Goal: Information Seeking & Learning: Learn about a topic

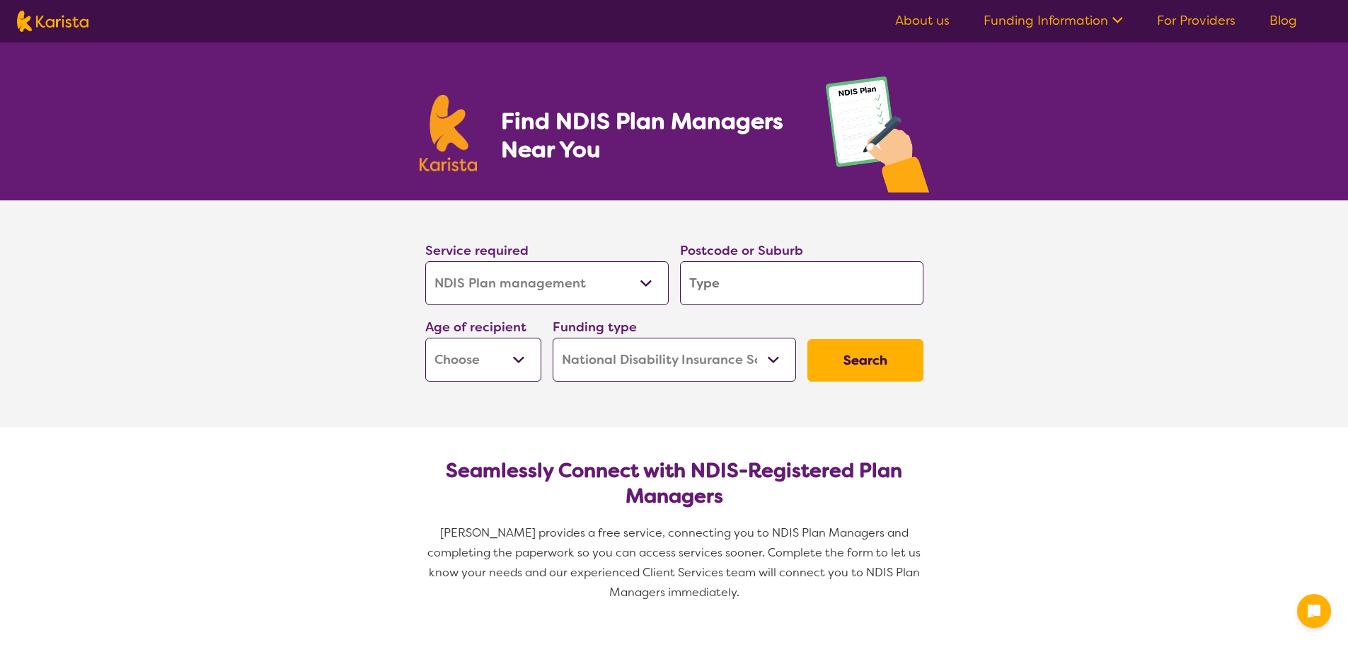
select select "NDIS Plan management"
select select "NDIS"
select select "NDIS Plan management"
select select "NDIS"
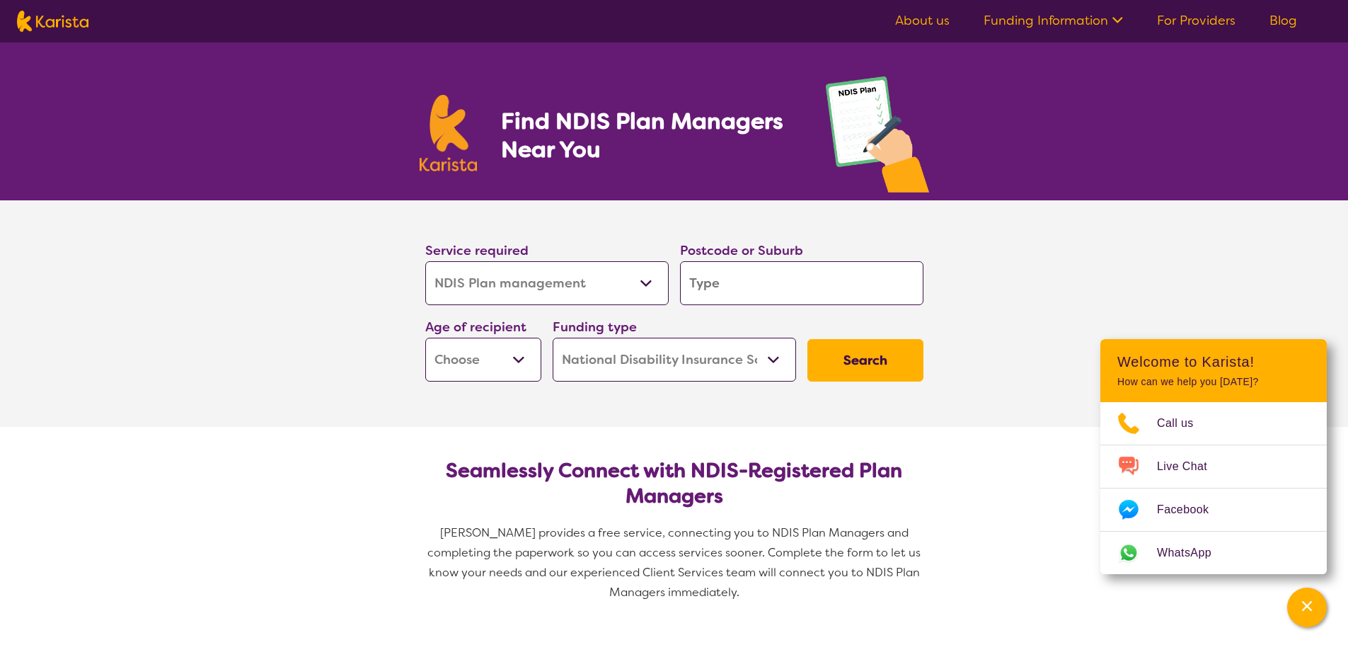
click at [513, 354] on select "Early Childhood - 0 to 9 Child - 10 to 11 Adolescent - 12 to 17 Adult - 18 to 6…" at bounding box center [483, 359] width 116 height 44
select select "EC"
click at [425, 337] on select "Early Childhood - 0 to 9 Child - 10 to 11 Adolescent - 12 to 17 Adult - 18 to 6…" at bounding box center [483, 359] width 116 height 44
select select "EC"
click at [666, 370] on select "Home Care Package (HCP) National Disability Insurance Scheme (NDIS) I don't know" at bounding box center [674, 359] width 243 height 44
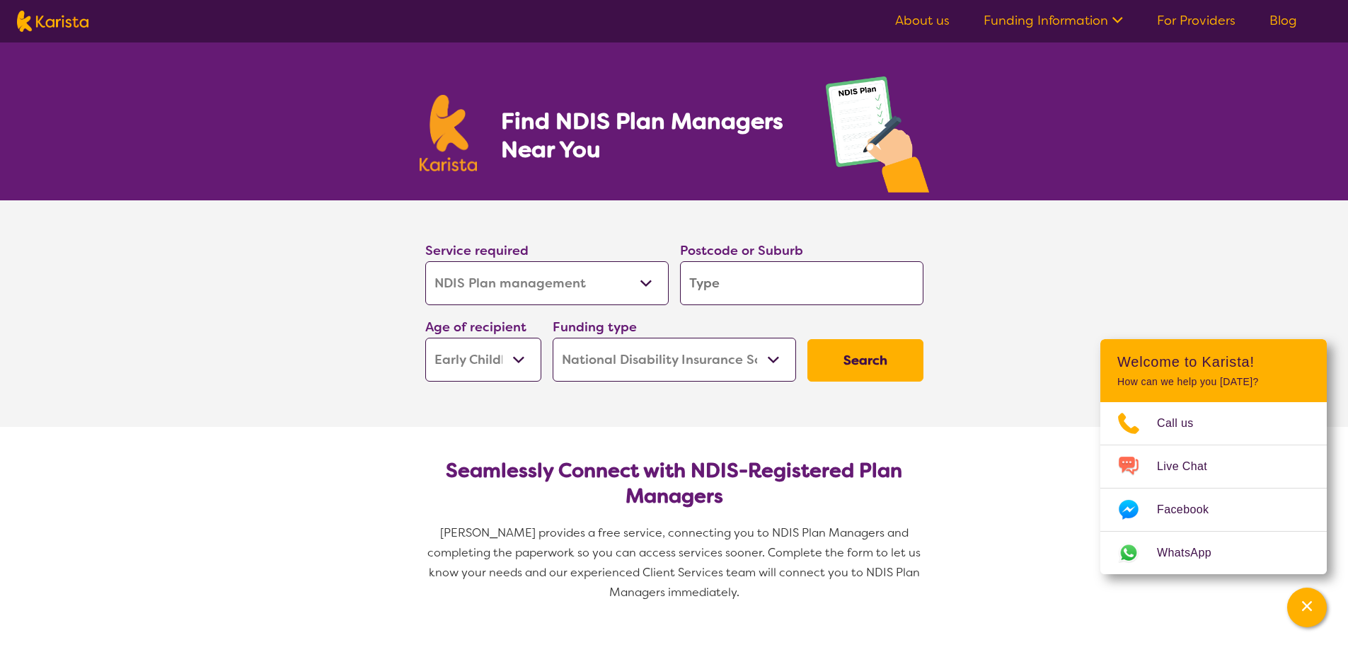
drag, startPoint x: 666, startPoint y: 370, endPoint x: 749, endPoint y: 381, distance: 82.8
click at [666, 370] on select "Home Care Package (HCP) National Disability Insurance Scheme (NDIS) I don't know" at bounding box center [674, 359] width 243 height 44
click at [645, 277] on select "Allied Health Assistant Assessment ([MEDICAL_DATA] or [MEDICAL_DATA]) Behaviour…" at bounding box center [546, 283] width 243 height 44
click at [722, 282] on input "search" at bounding box center [801, 283] width 243 height 44
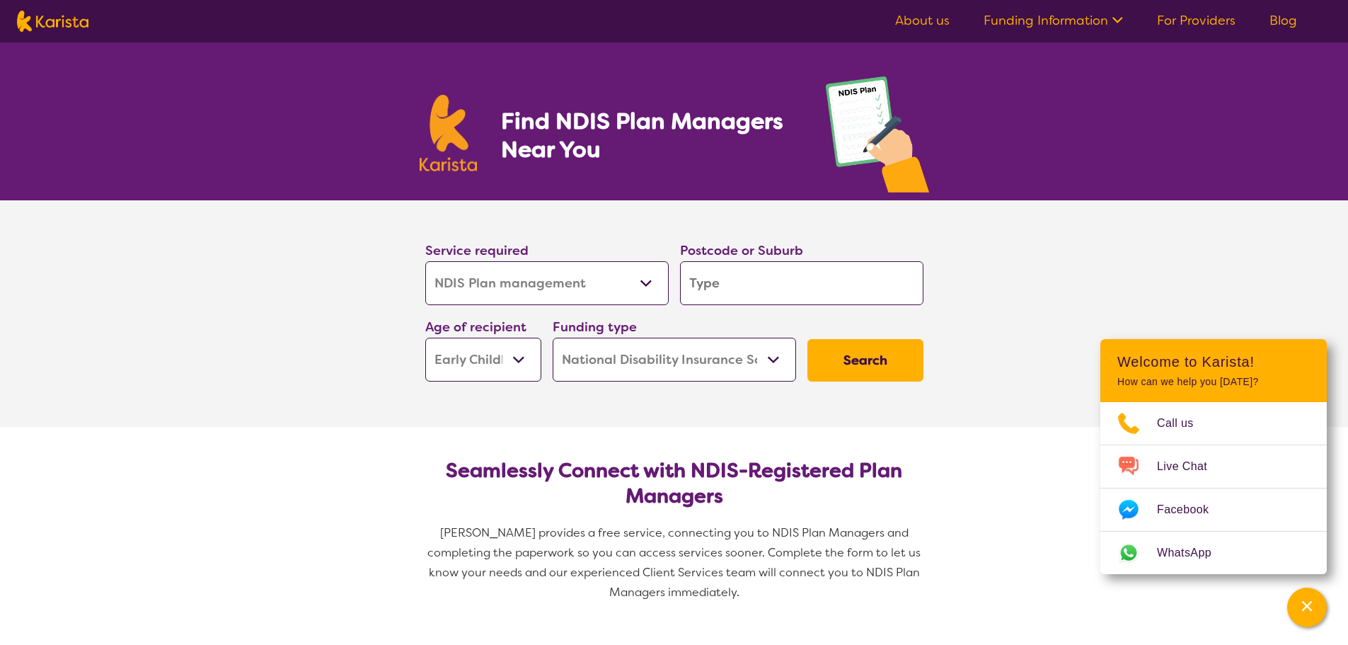
type input "2"
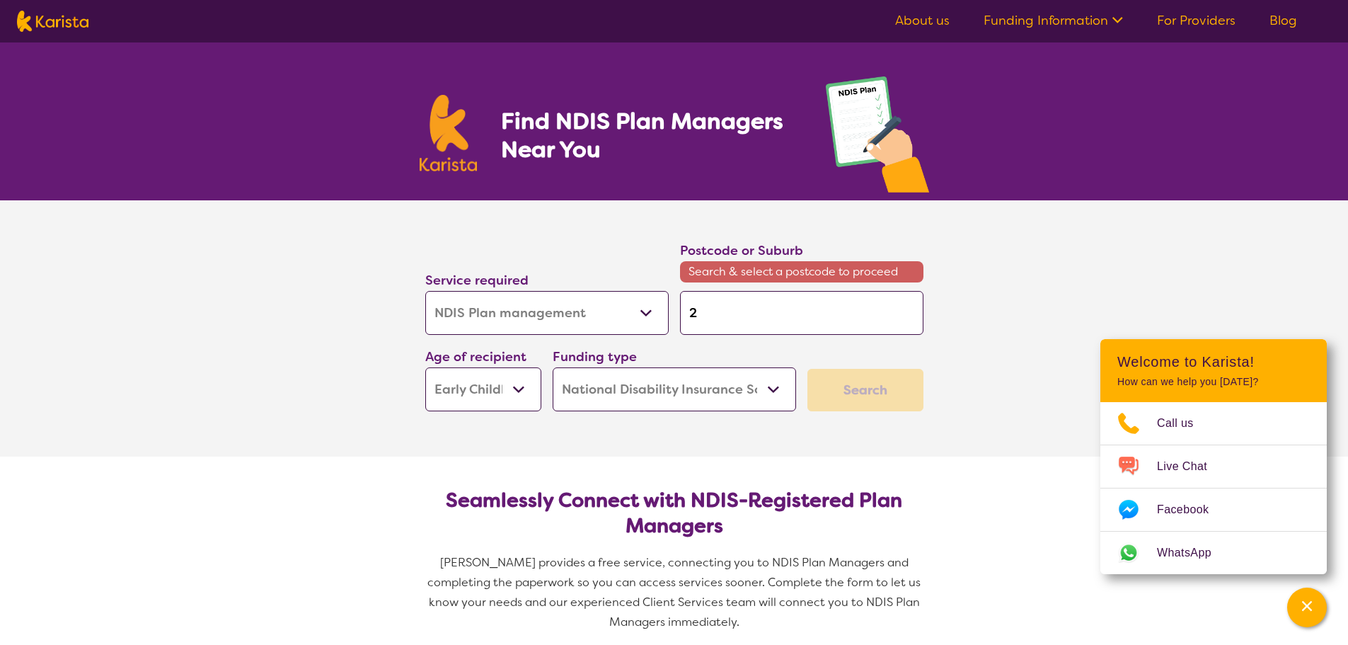
type input "20"
type input "202"
type input "2023"
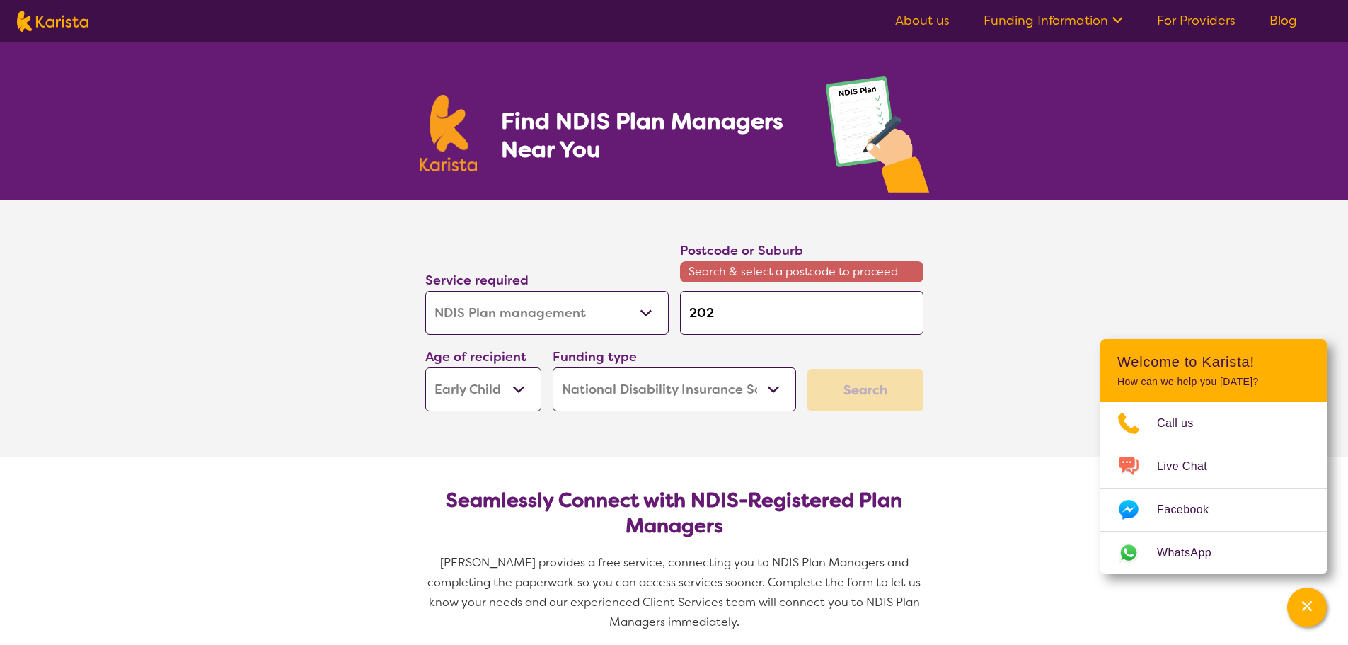
type input "2023"
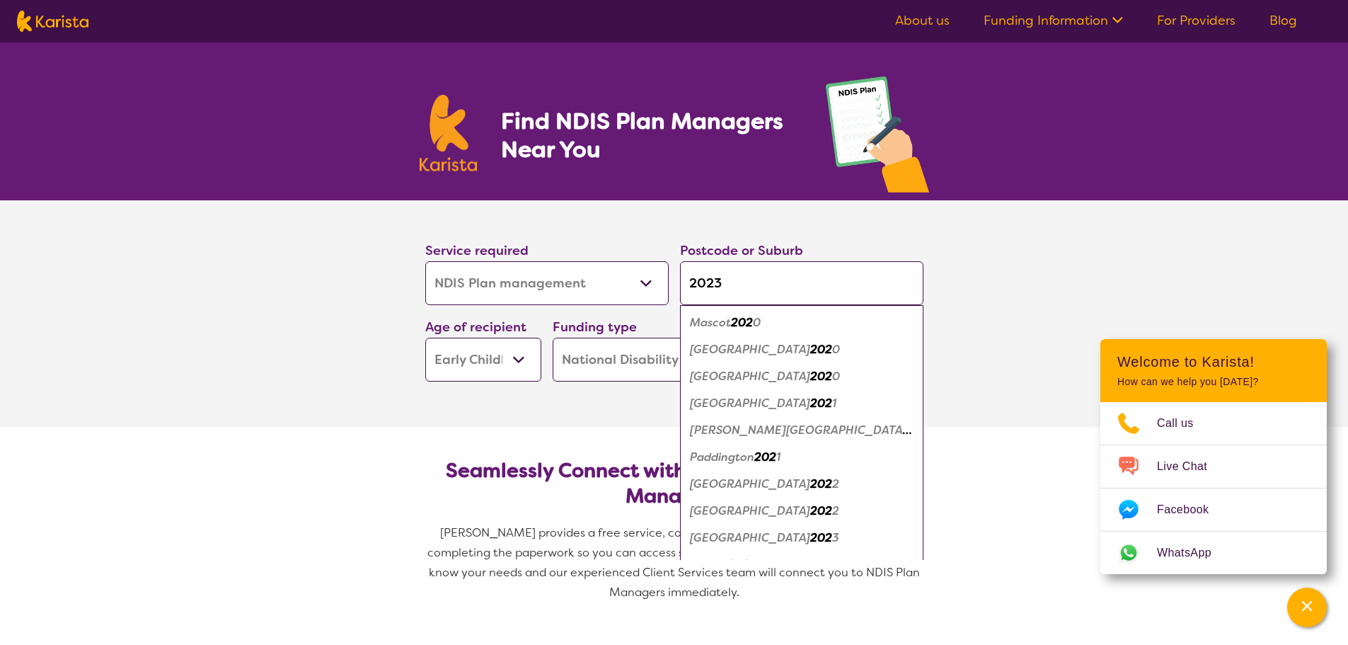
type input "20235"
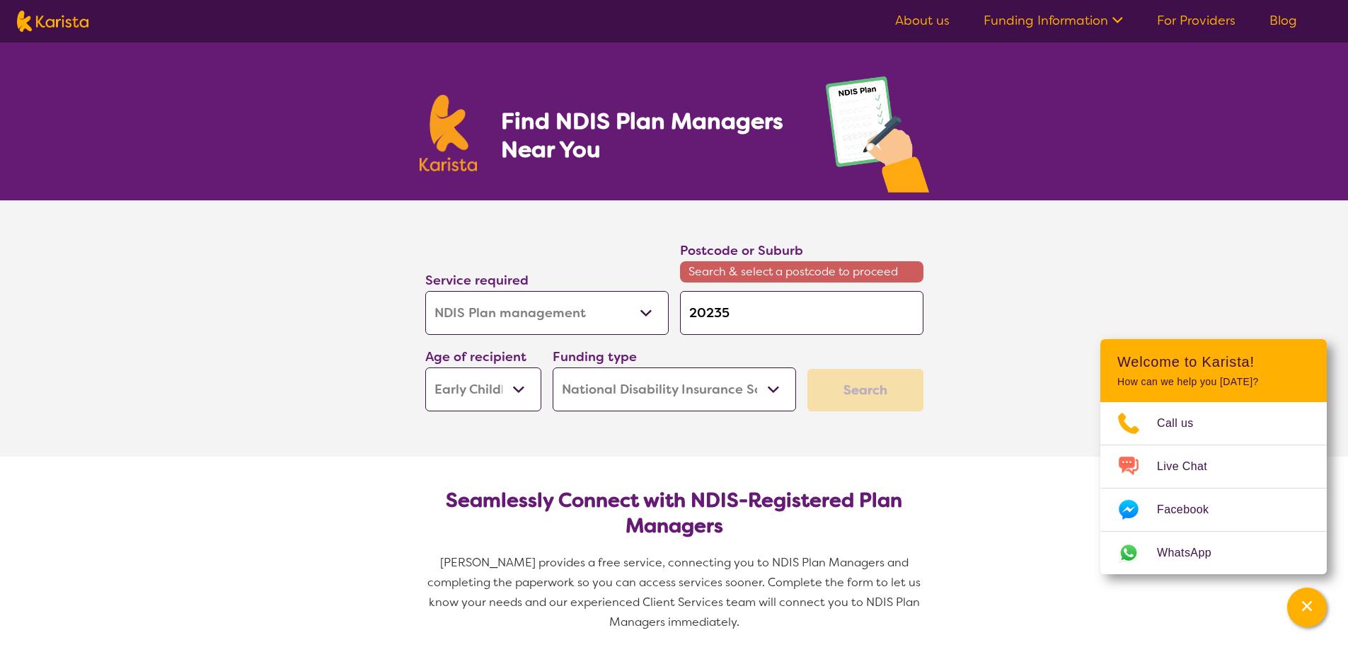
type input "2023"
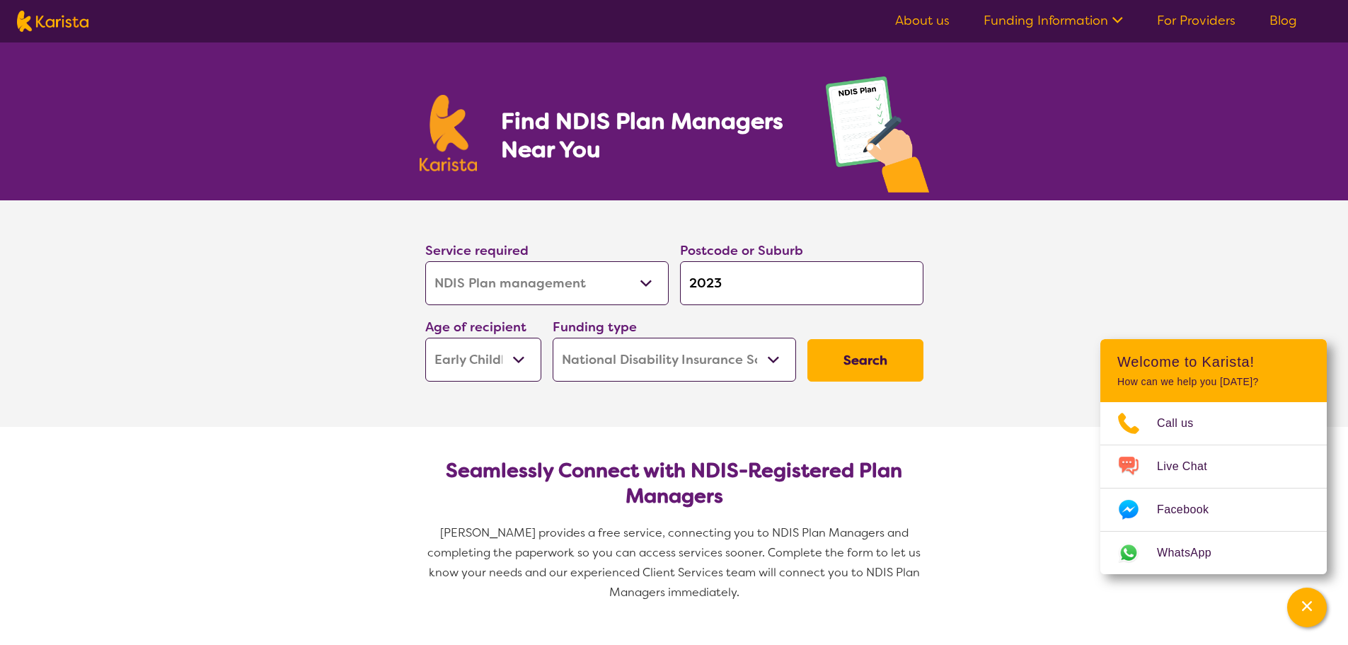
type input "202"
type input "20"
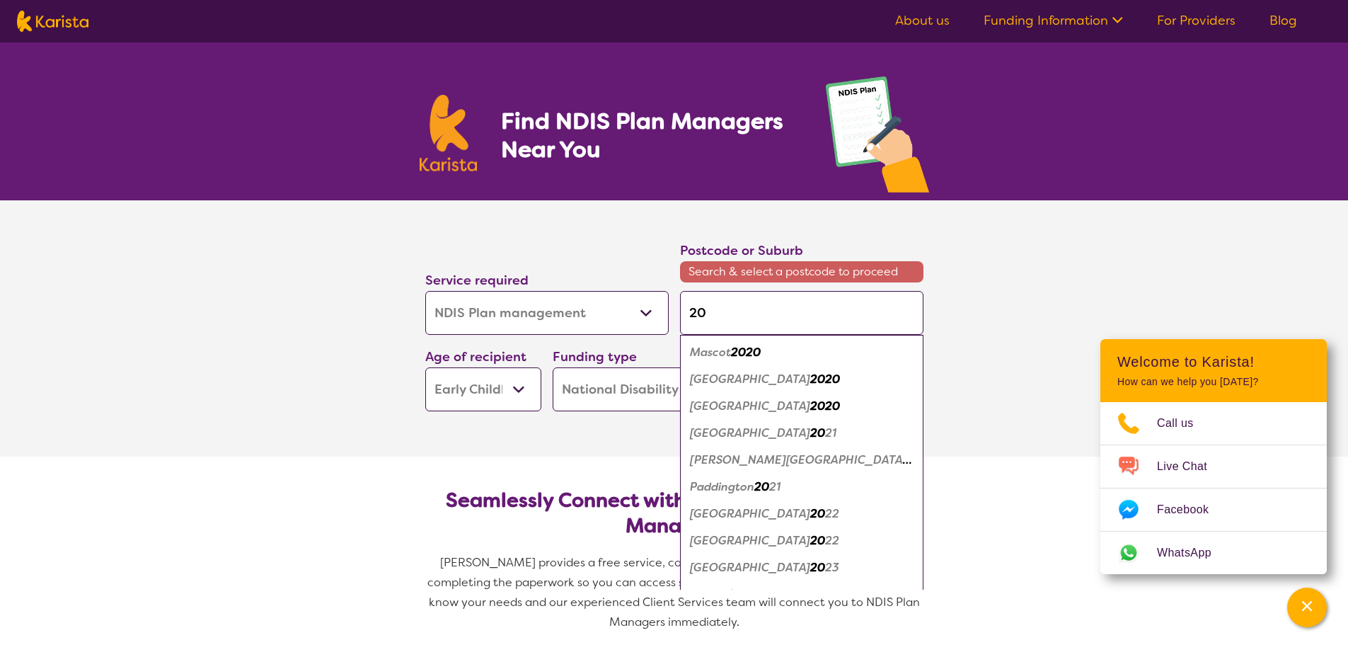
type input "203"
type input "2035"
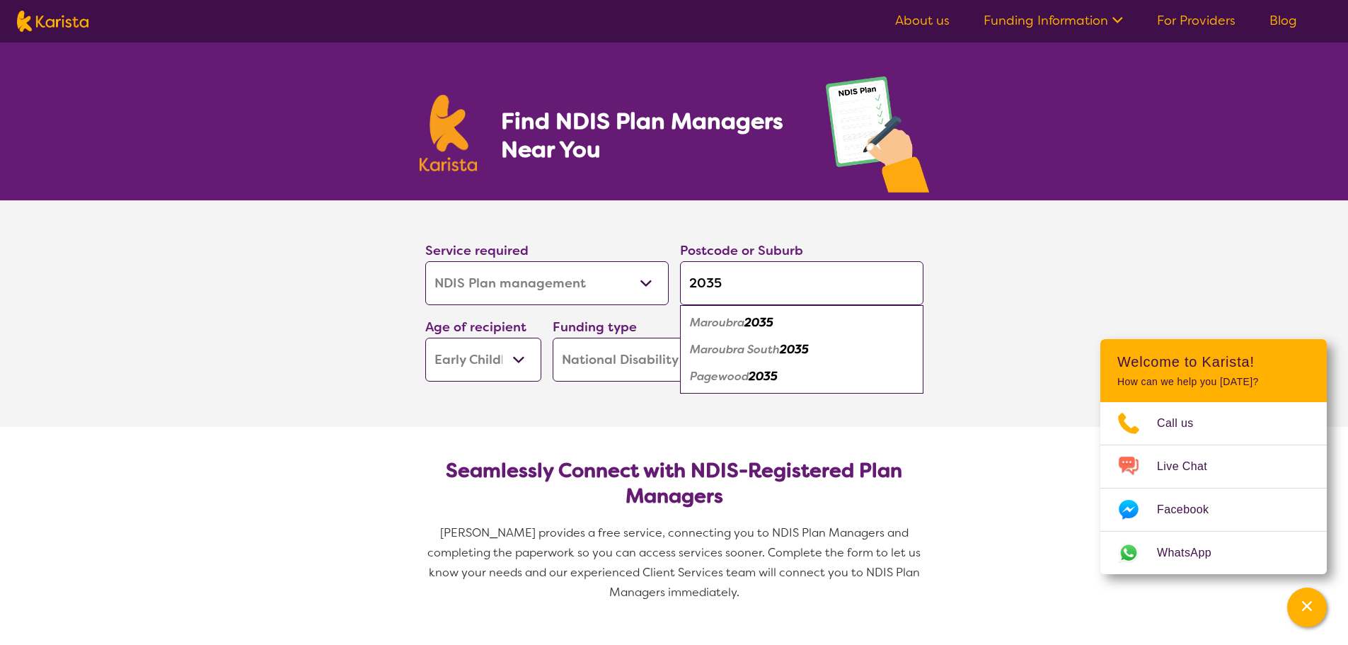
type input "2035"
click at [747, 325] on em "2035" at bounding box center [758, 322] width 29 height 15
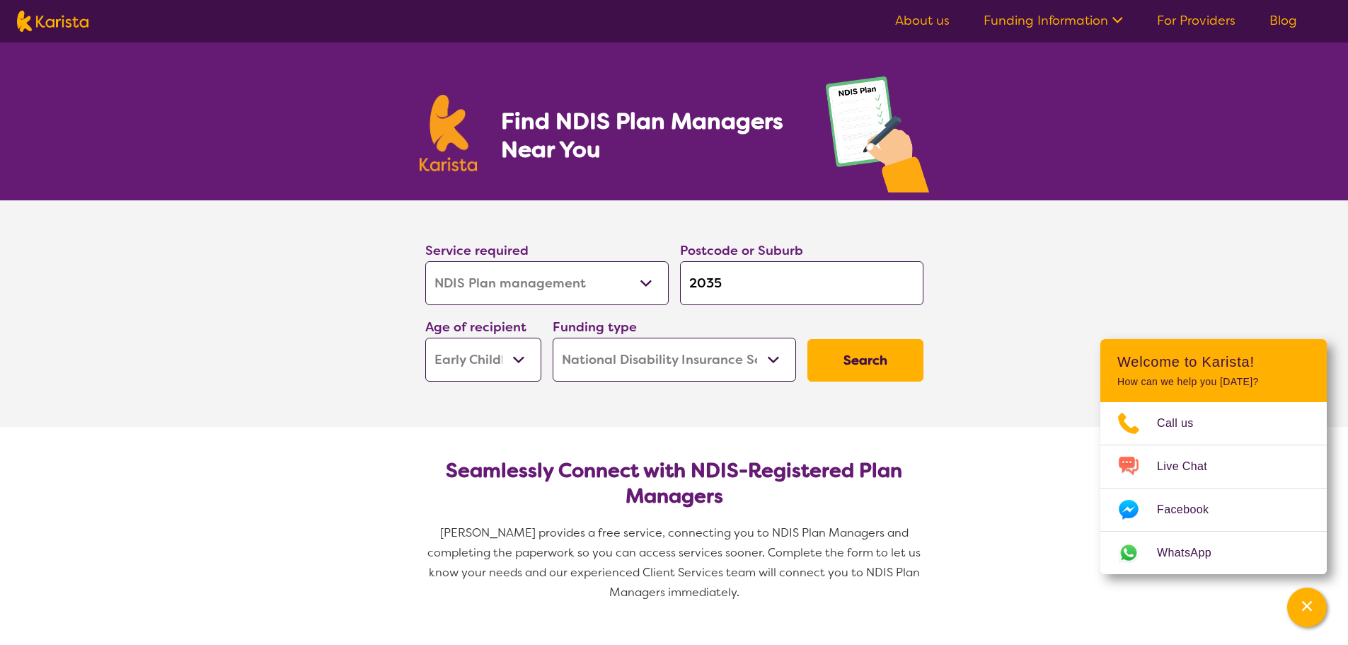
click at [845, 364] on button "Search" at bounding box center [865, 360] width 116 height 42
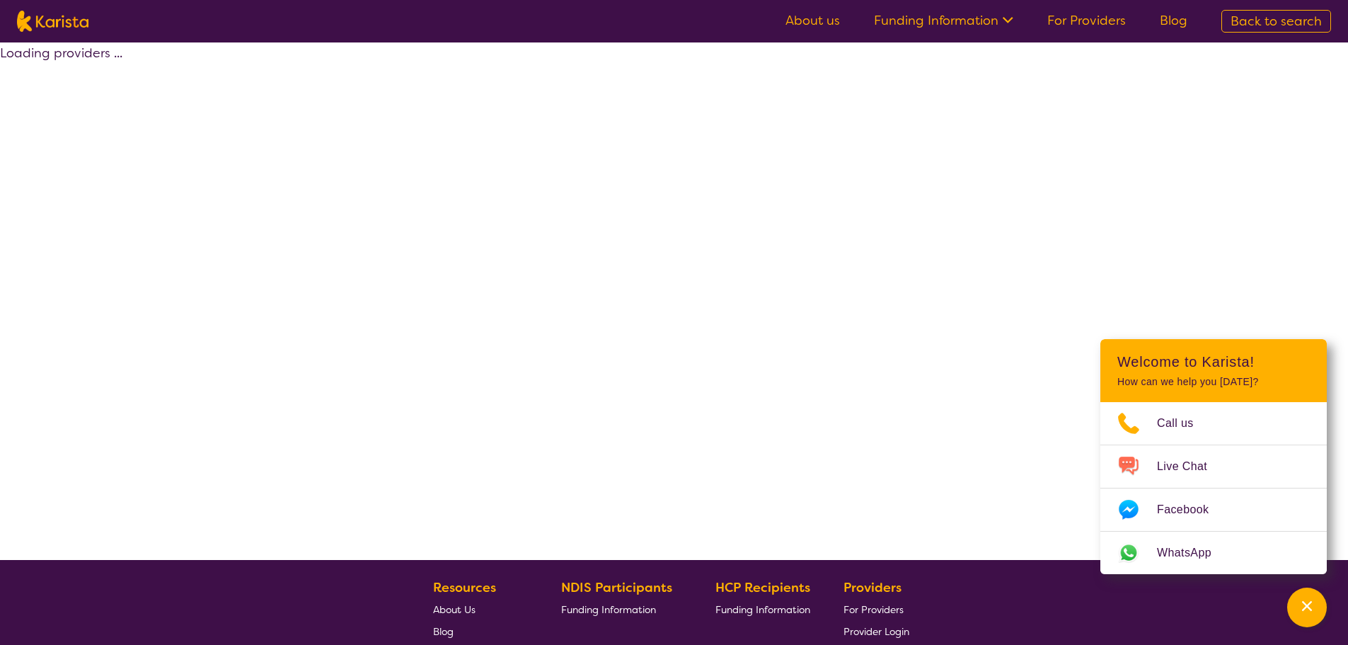
select select "by_score"
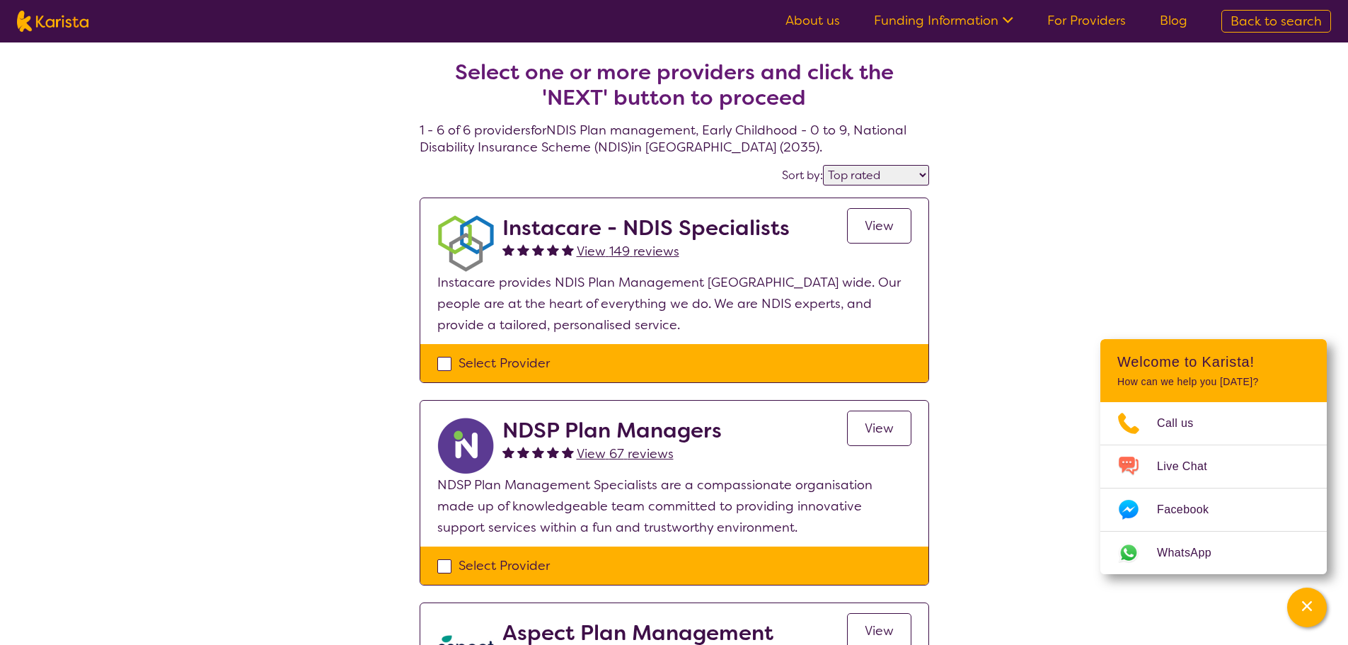
click at [891, 225] on span "View" at bounding box center [879, 225] width 29 height 17
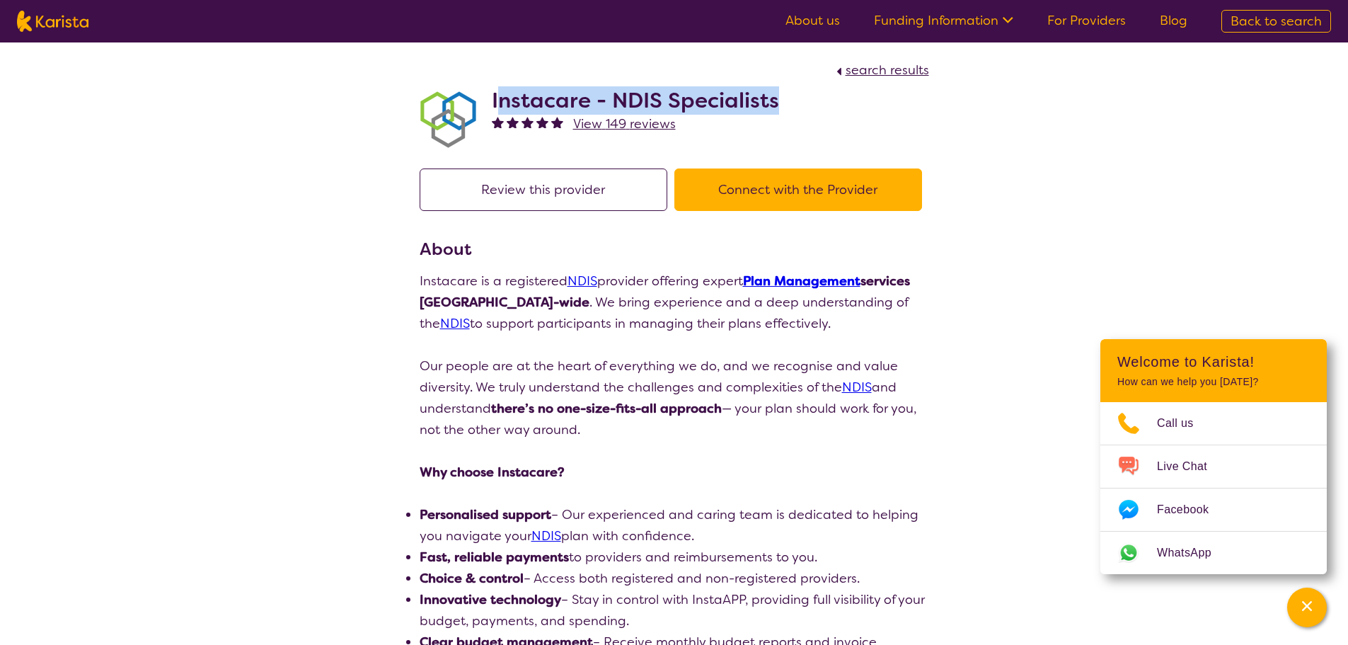
drag, startPoint x: 498, startPoint y: 98, endPoint x: 775, endPoint y: 105, distance: 276.7
click at [775, 105] on h2 "Instacare - NDIS Specialists" at bounding box center [635, 100] width 287 height 25
copy h2 "nstacare - NDIS Specialists"
select select "by_score"
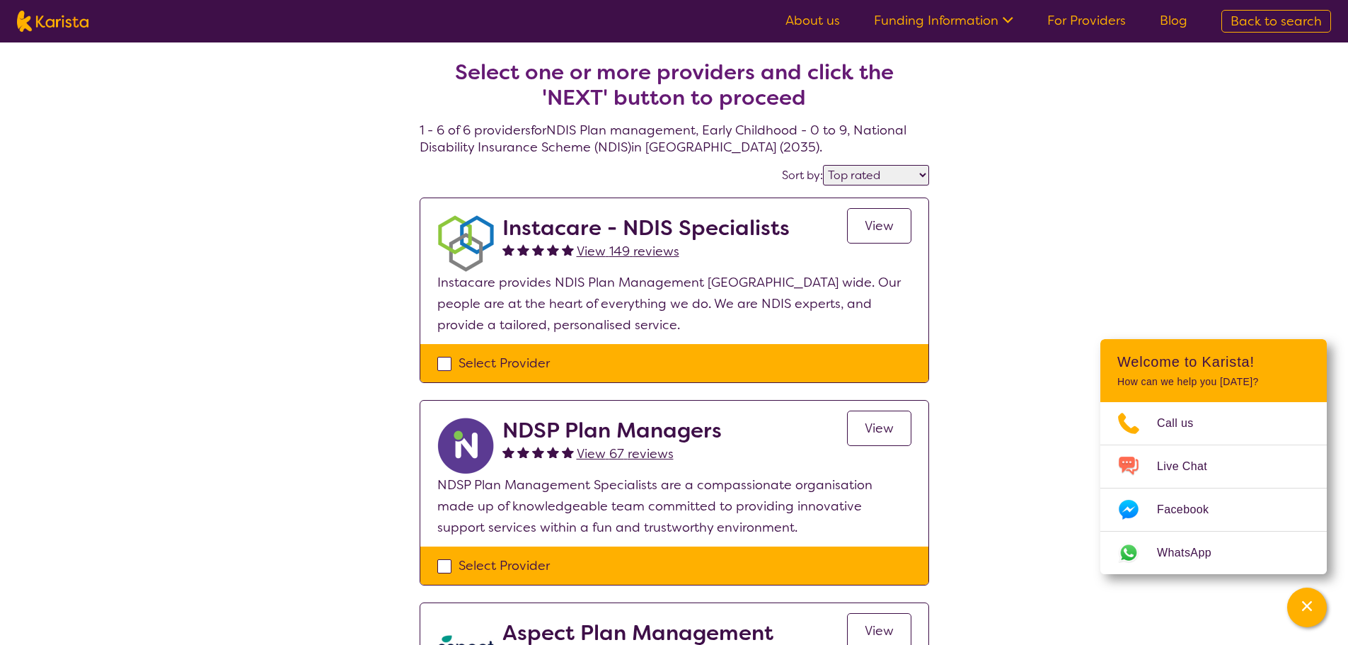
click at [447, 362] on div "Select Provider" at bounding box center [674, 362] width 474 height 21
checkbox input "true"
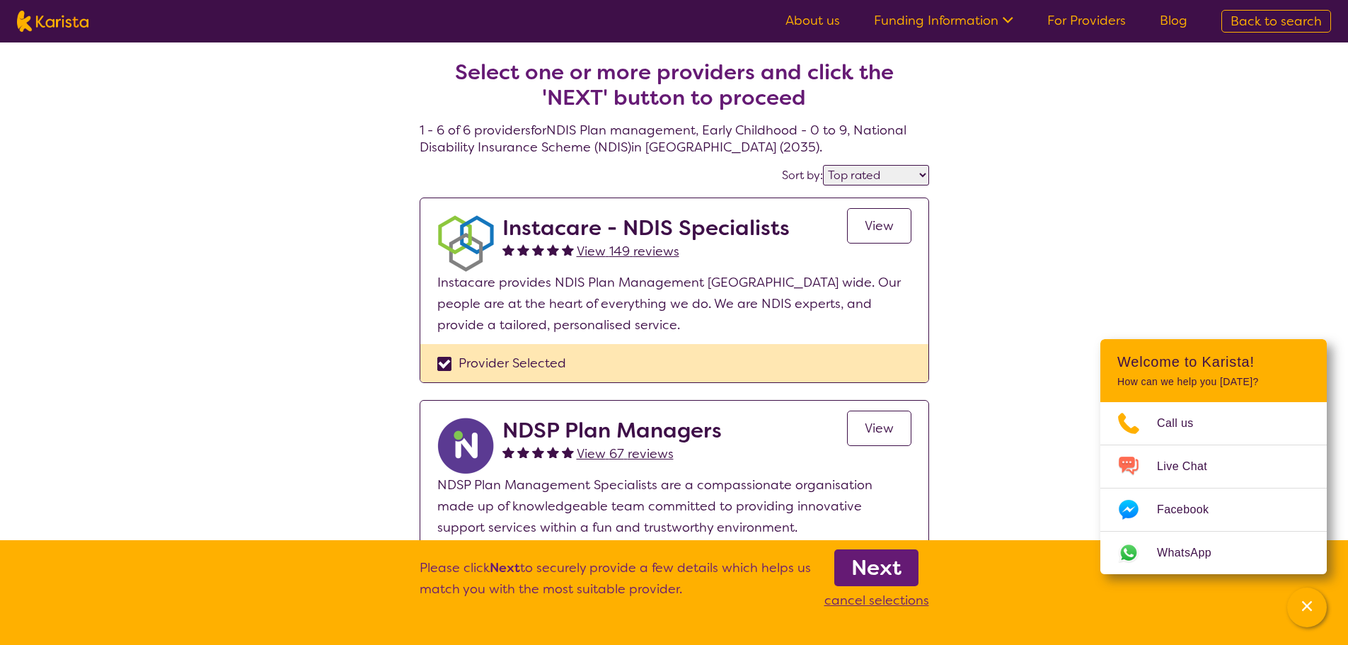
click at [857, 556] on b "Next" at bounding box center [876, 567] width 50 height 28
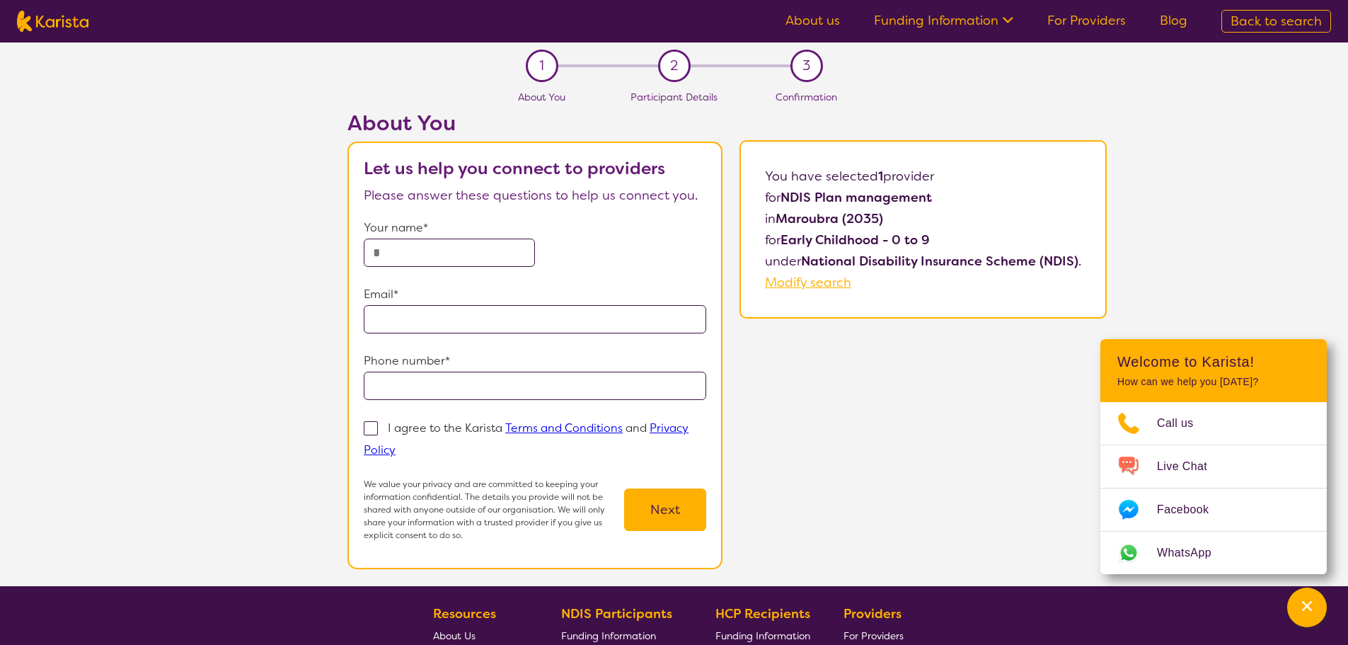
select select "by_score"
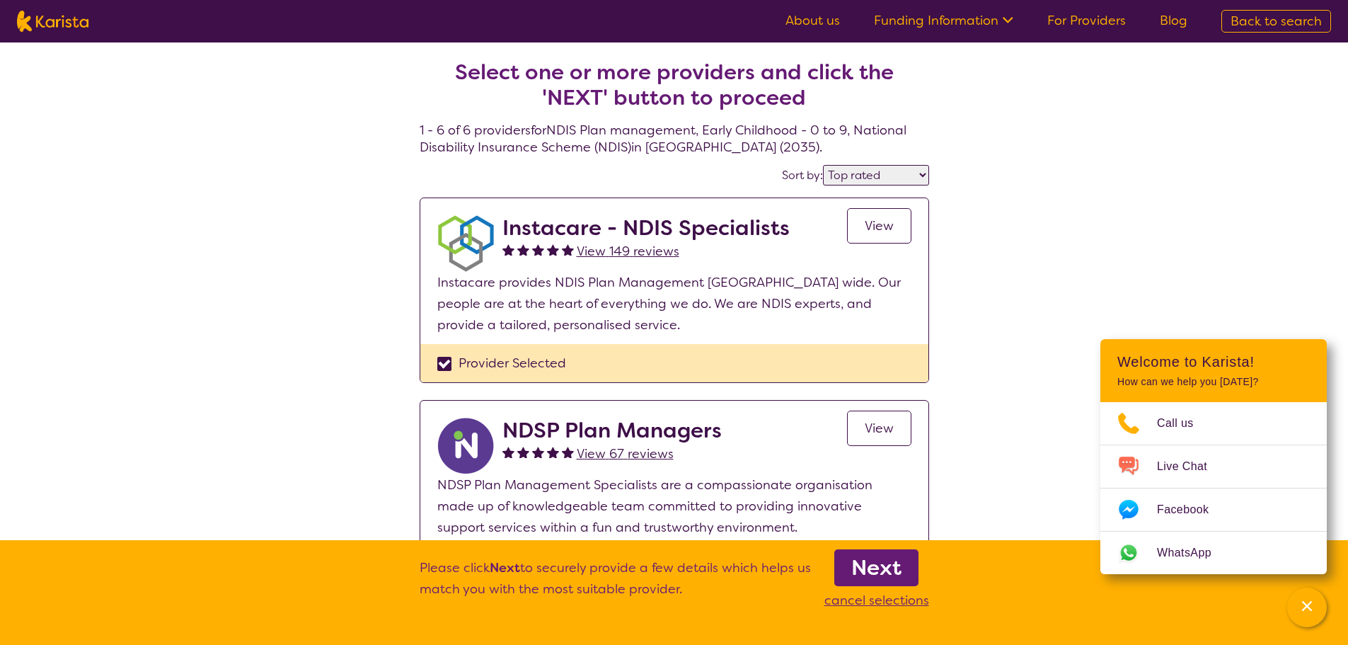
click at [447, 364] on div "Provider Selected" at bounding box center [674, 362] width 474 height 21
checkbox input "false"
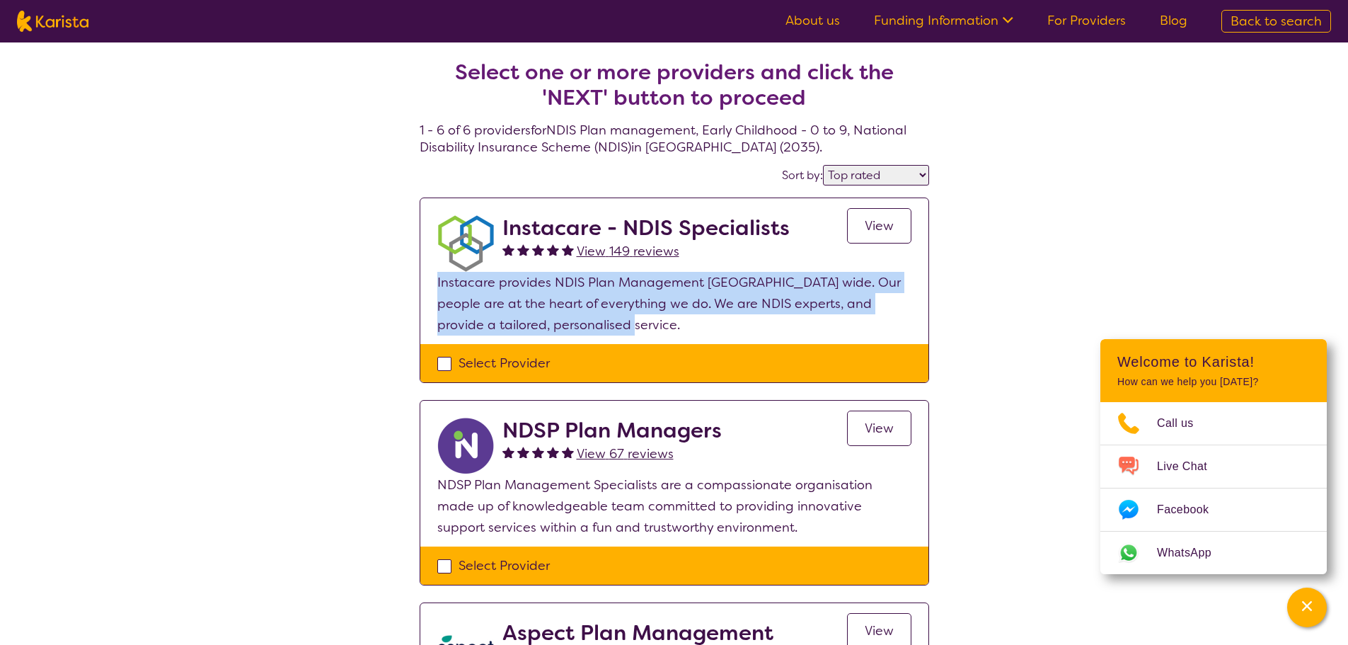
drag, startPoint x: 437, startPoint y: 282, endPoint x: 562, endPoint y: 325, distance: 131.8
click at [562, 325] on p "Instacare provides NDIS Plan Management [GEOGRAPHIC_DATA] wide. Our people are …" at bounding box center [674, 304] width 474 height 64
drag, startPoint x: 564, startPoint y: 328, endPoint x: 438, endPoint y: 286, distance: 132.7
click at [438, 286] on p "Instacare provides NDIS Plan Management [GEOGRAPHIC_DATA] wide. Our people are …" at bounding box center [674, 304] width 474 height 64
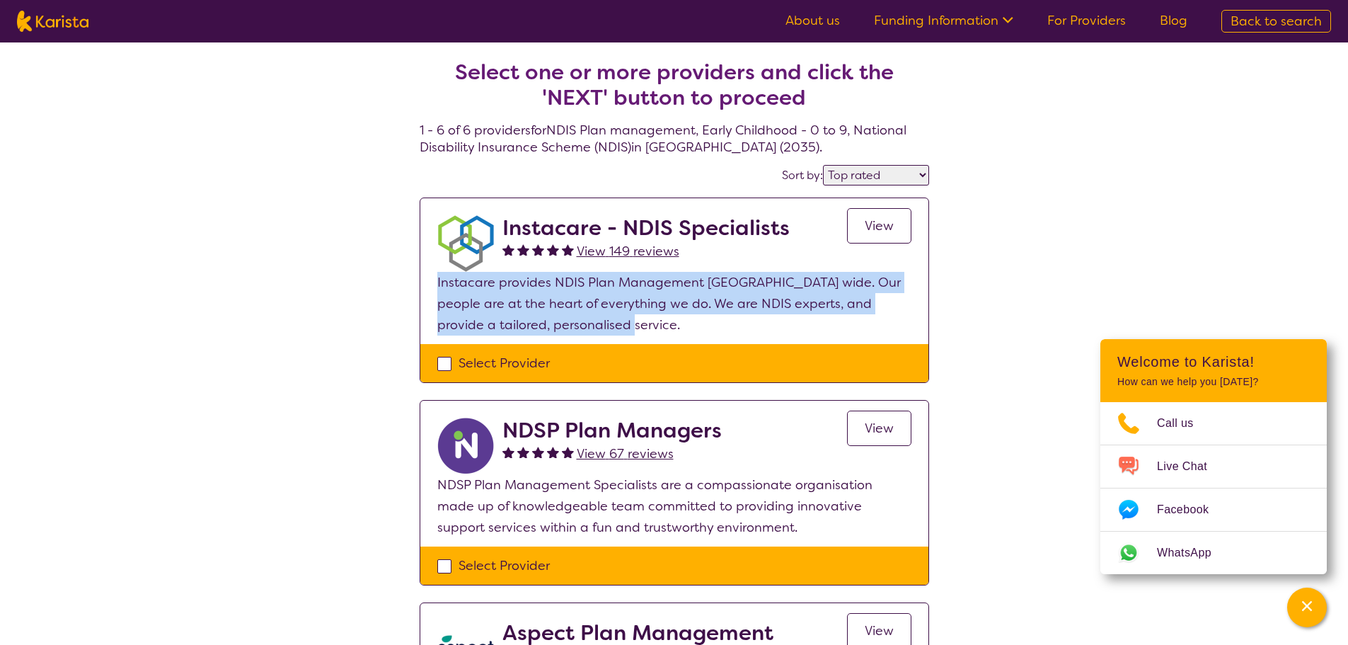
click at [438, 286] on p "Instacare provides NDIS Plan Management [GEOGRAPHIC_DATA] wide. Our people are …" at bounding box center [674, 304] width 474 height 64
drag, startPoint x: 437, startPoint y: 282, endPoint x: 562, endPoint y: 322, distance: 131.3
click at [562, 322] on p "Instacare provides NDIS Plan Management [GEOGRAPHIC_DATA] wide. Our people are …" at bounding box center [674, 304] width 474 height 64
drag, startPoint x: 567, startPoint y: 325, endPoint x: 437, endPoint y: 282, distance: 136.9
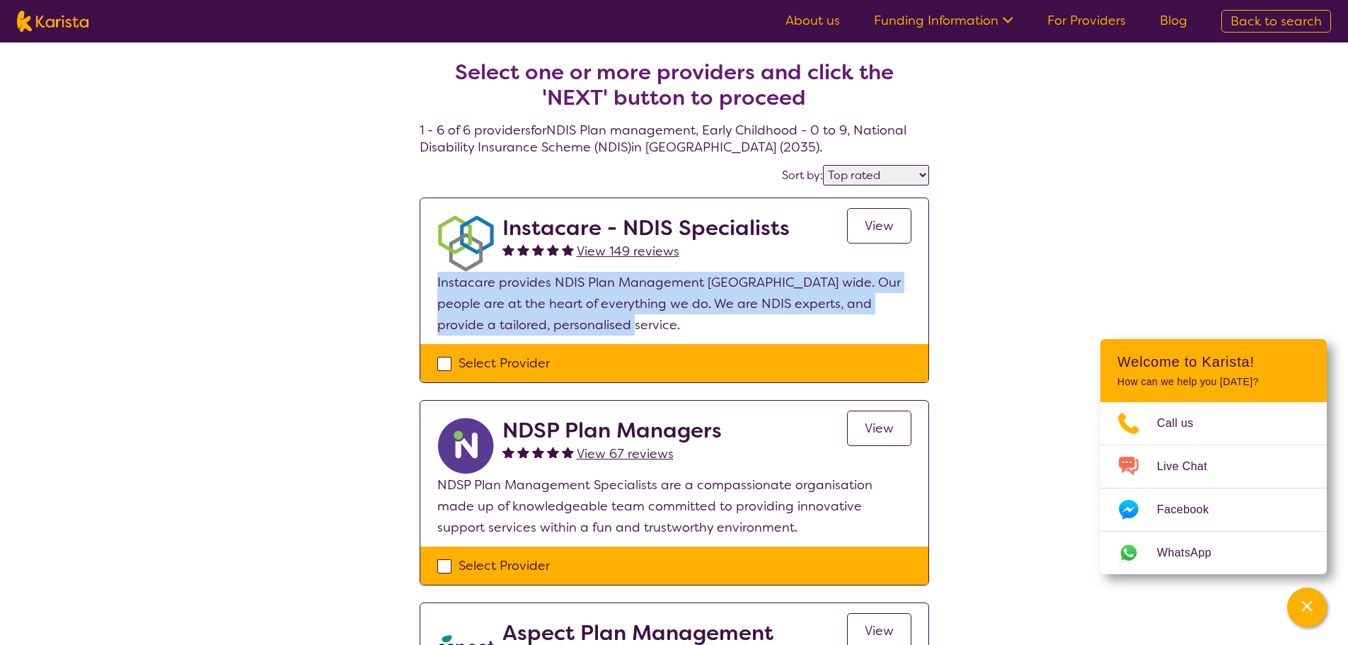
click at [437, 282] on p "Instacare provides NDIS Plan Management [GEOGRAPHIC_DATA] wide. Our people are …" at bounding box center [674, 304] width 474 height 64
drag, startPoint x: 437, startPoint y: 280, endPoint x: 562, endPoint y: 333, distance: 135.4
click at [561, 328] on p "Instacare provides NDIS Plan Management [GEOGRAPHIC_DATA] wide. Our people are …" at bounding box center [674, 304] width 474 height 64
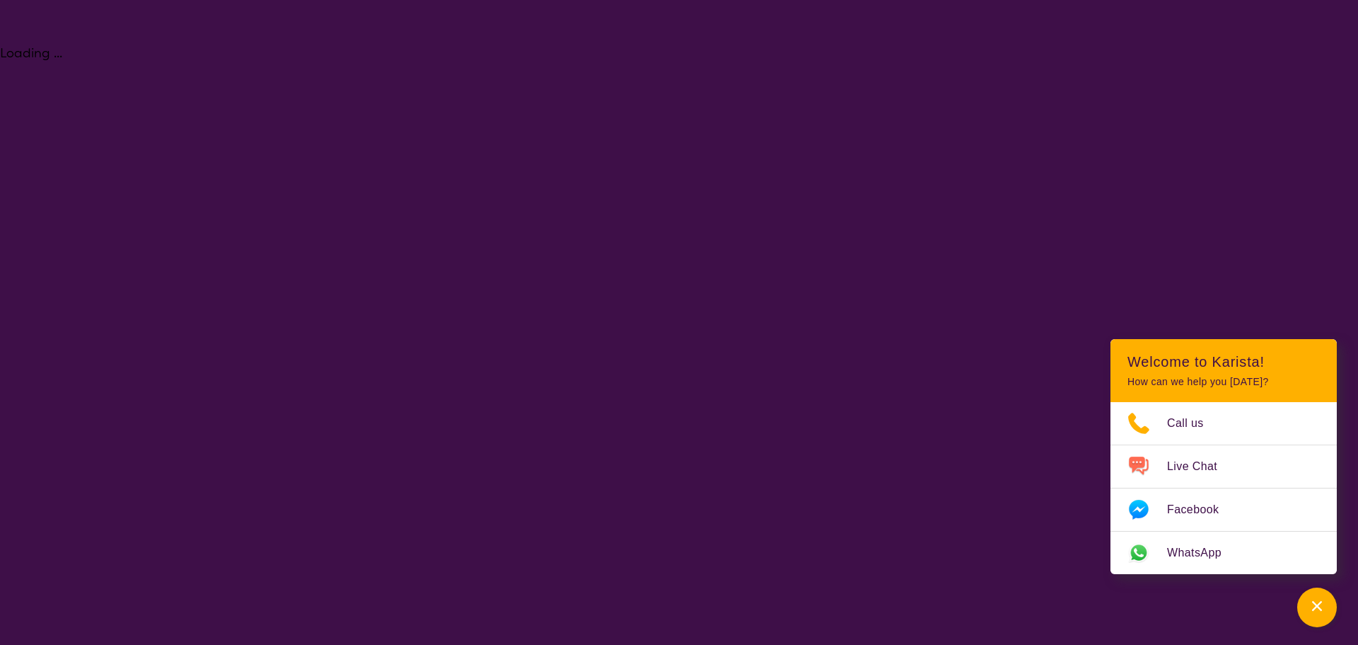
select select "NDIS Plan management"
select select "EC"
select select "NDIS"
select select "NDIS Plan management"
select select "EC"
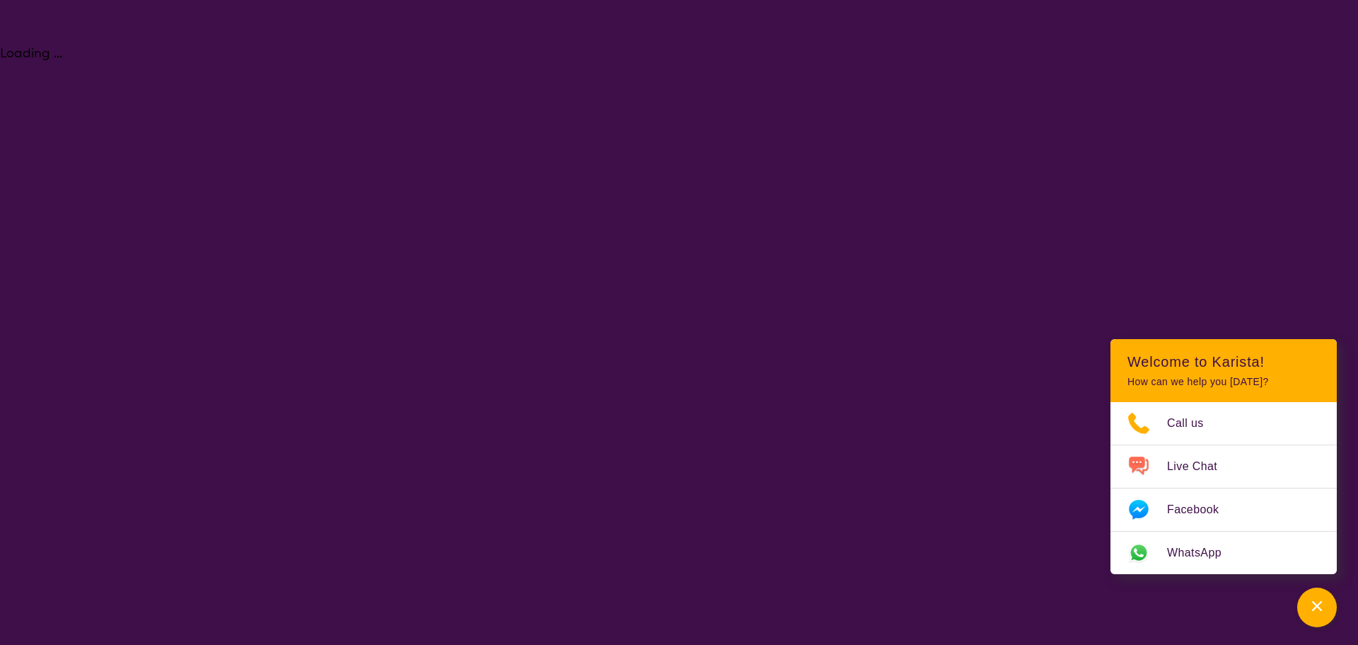
select select "NDIS"
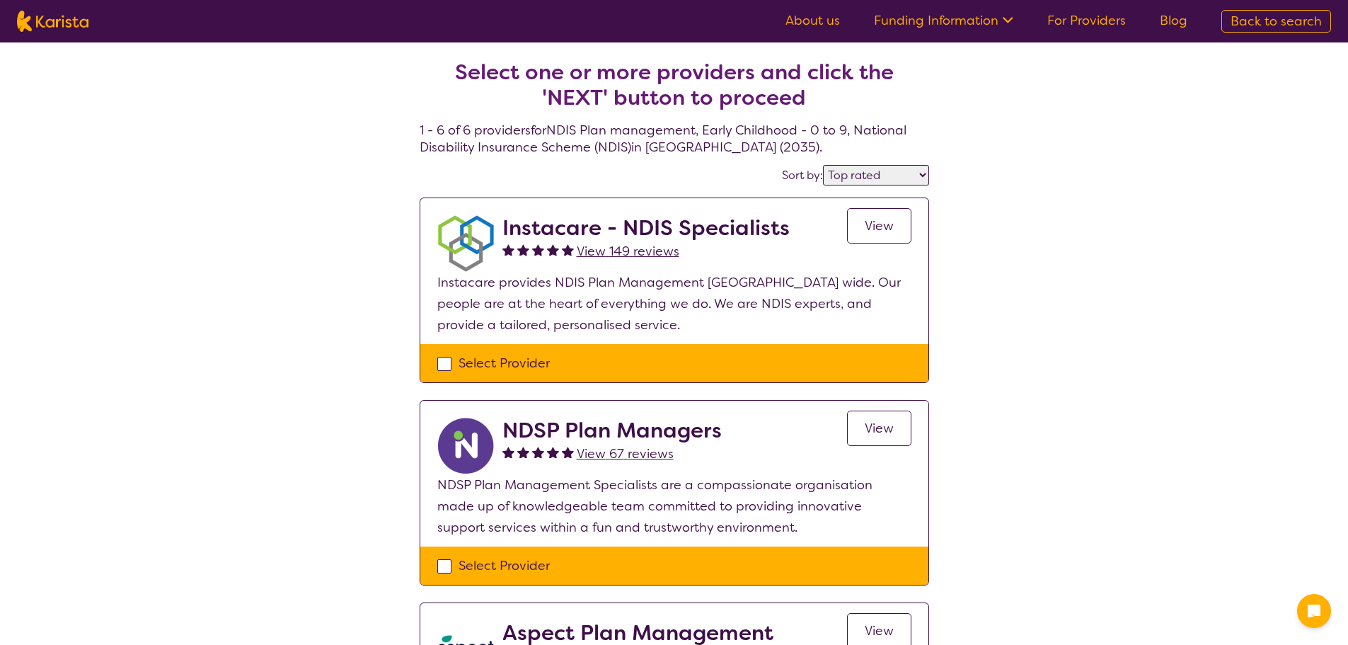
select select "by_score"
